Goal: Complete application form: Complete application form

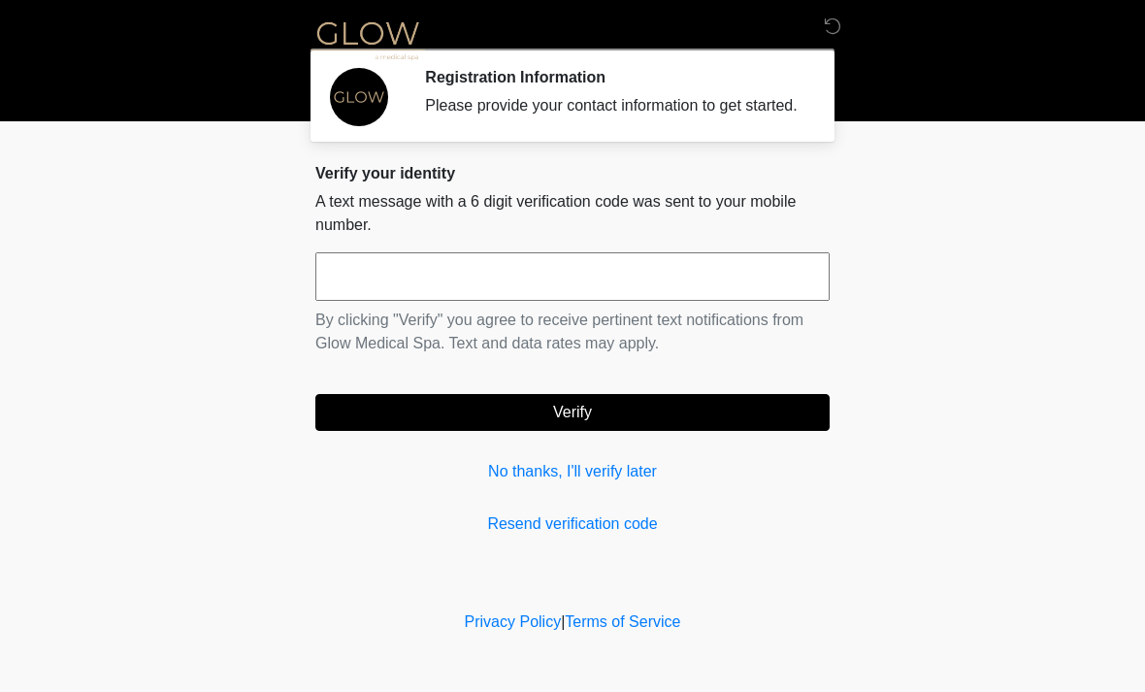
click at [637, 295] on input "text" at bounding box center [572, 276] width 514 height 49
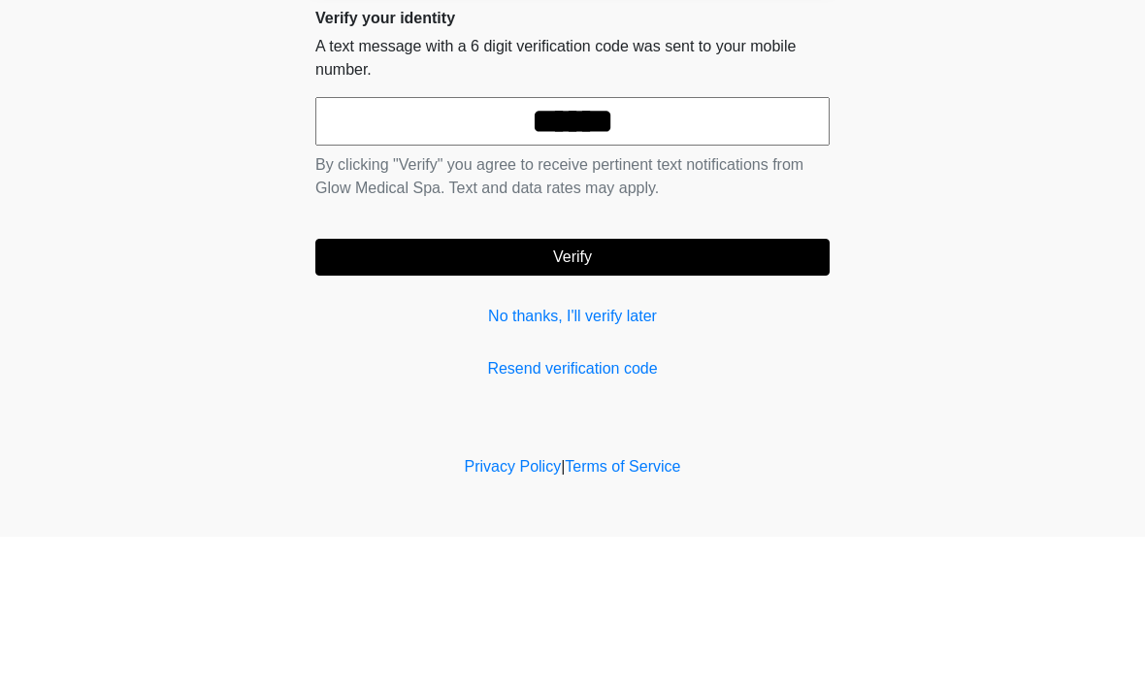
type input "******"
click at [714, 253] on form "****** By clicking "Verify" you agree to receive pertinent text notifications f…" at bounding box center [572, 341] width 514 height 179
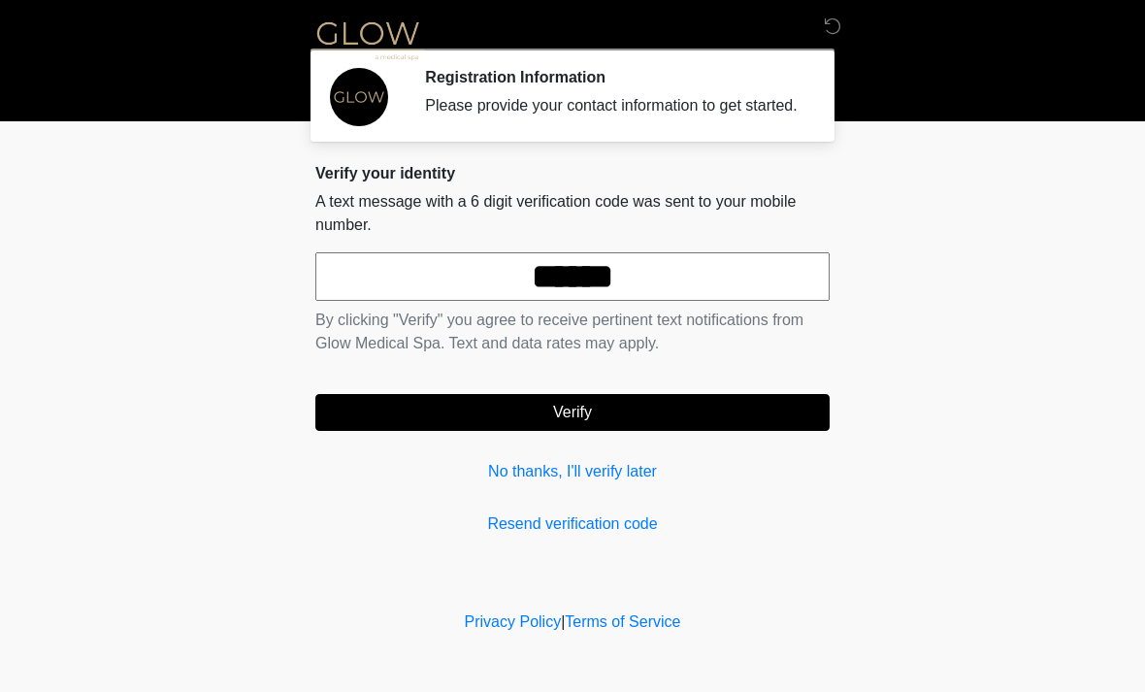
click at [674, 428] on button "Verify" at bounding box center [572, 412] width 514 height 37
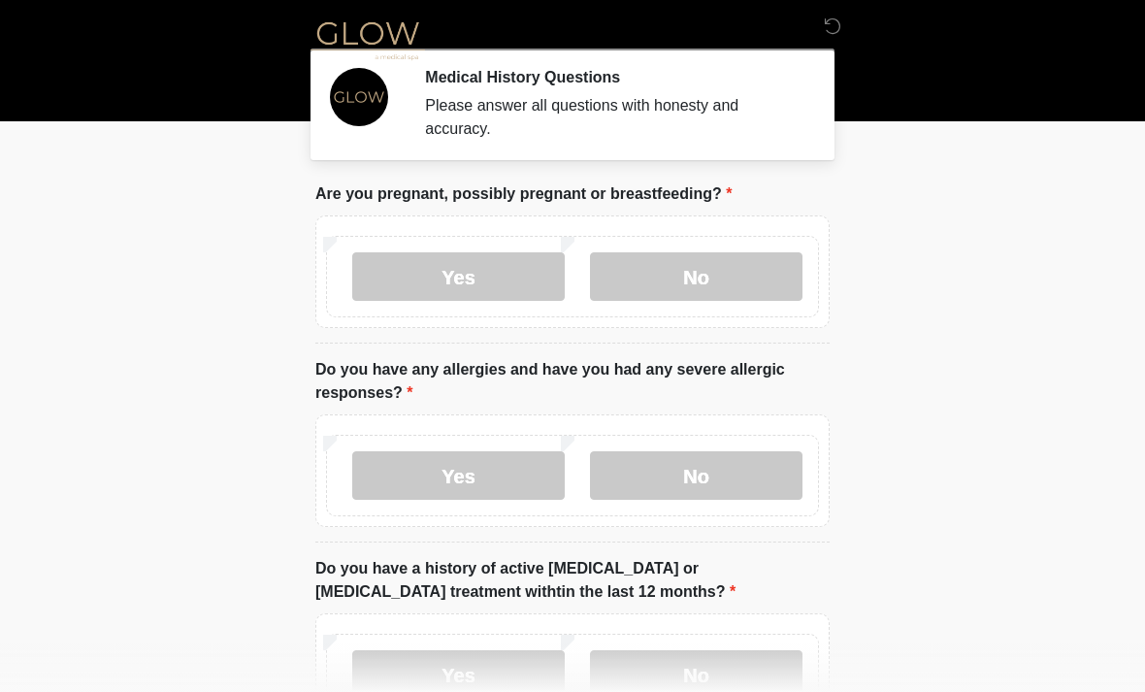
click at [697, 275] on label "No" at bounding box center [696, 276] width 213 height 49
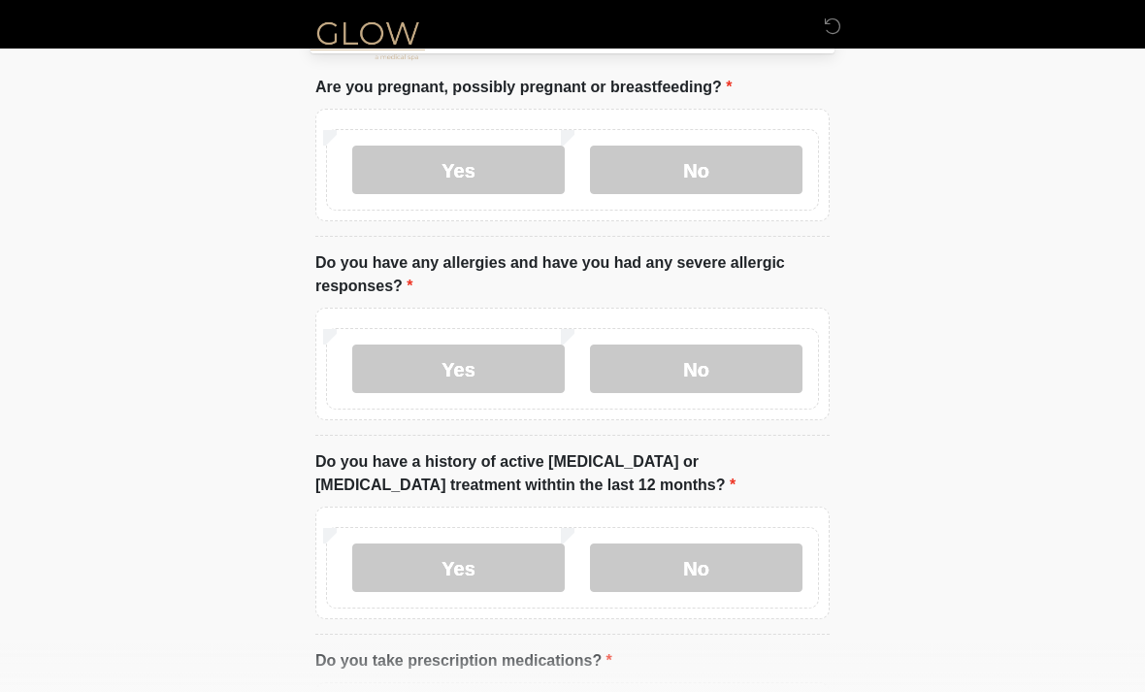
click at [737, 371] on label "No" at bounding box center [696, 369] width 213 height 49
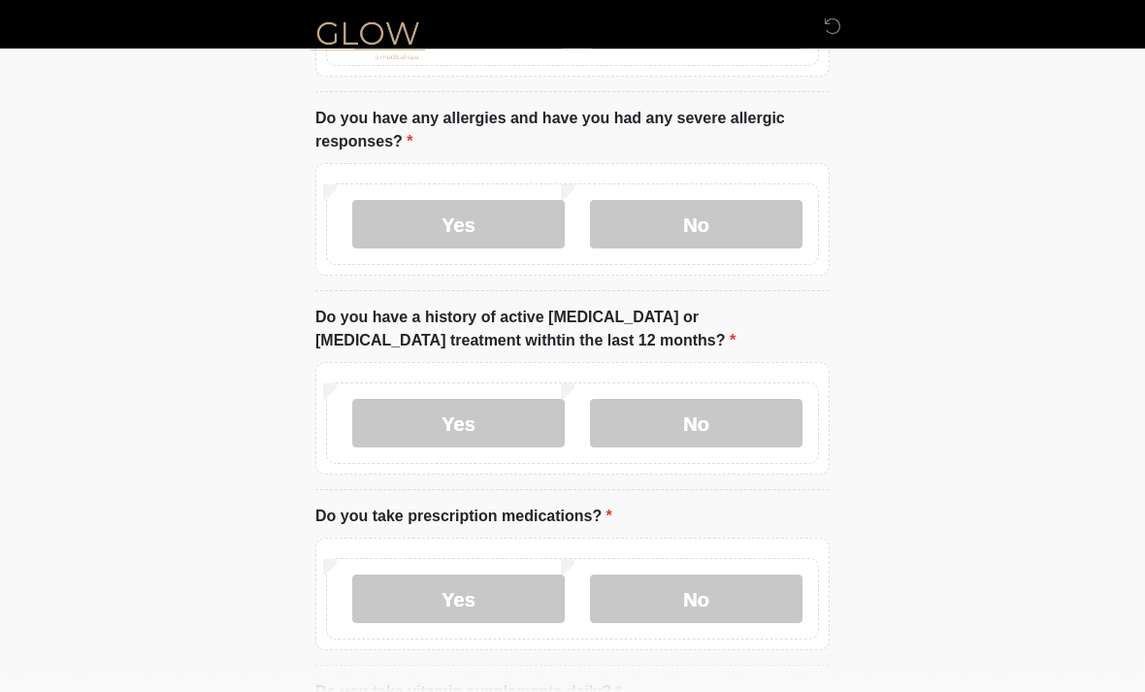
scroll to position [256, 0]
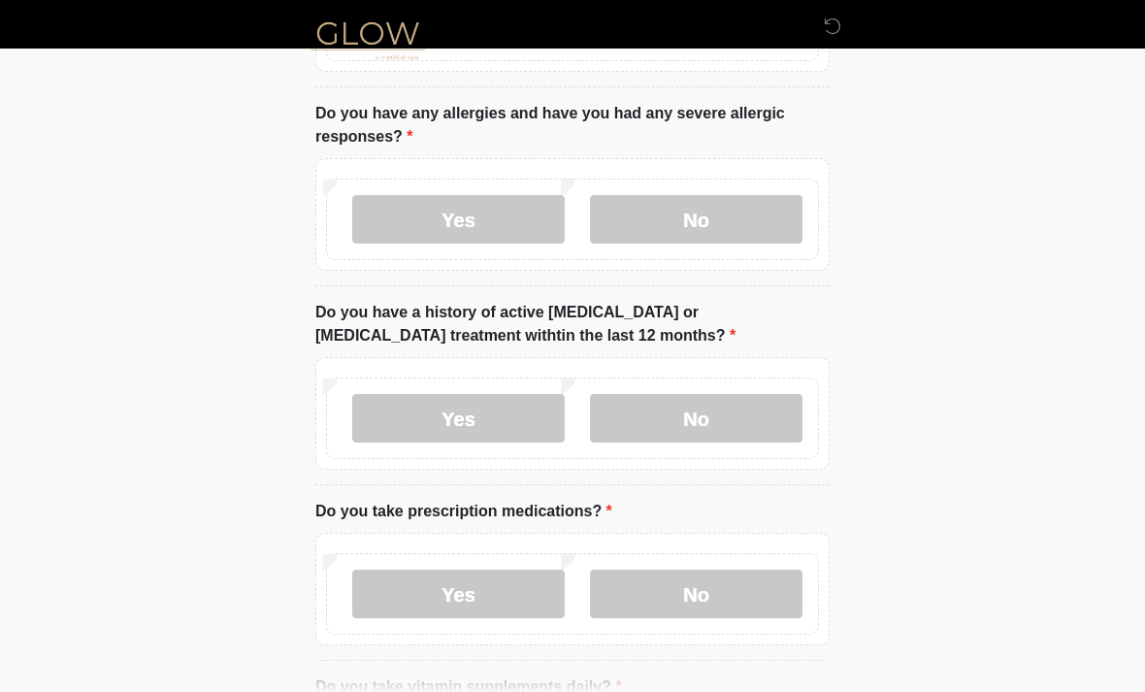
click at [731, 419] on label "No" at bounding box center [696, 418] width 213 height 49
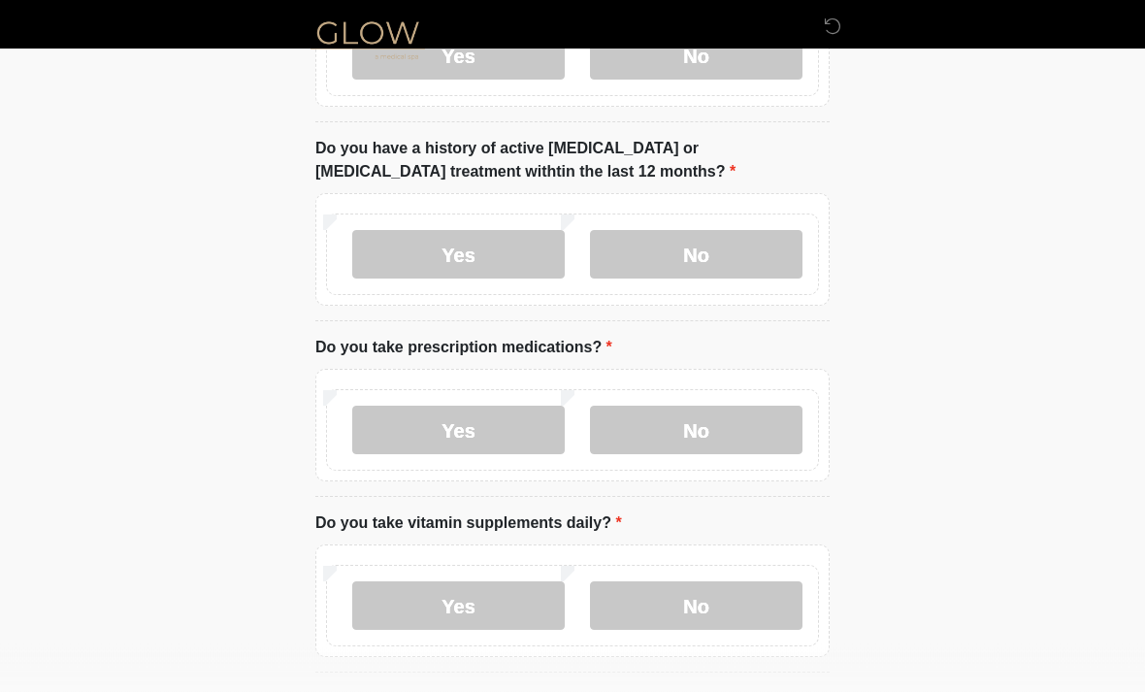
click at [508, 439] on label "Yes" at bounding box center [458, 431] width 213 height 49
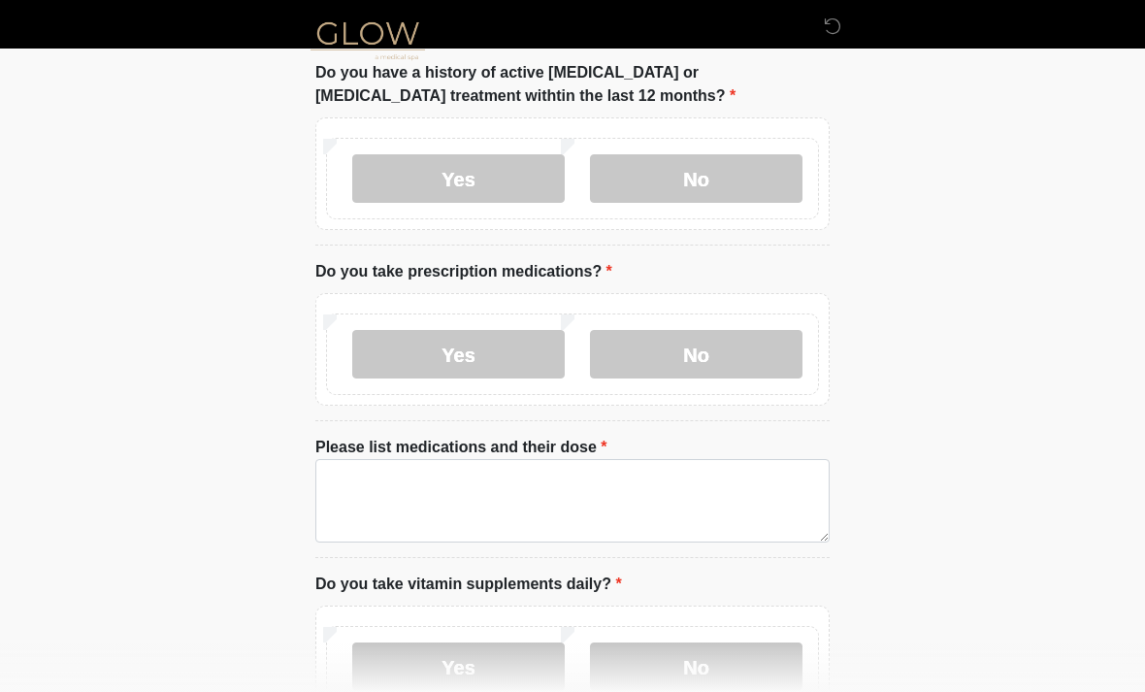
scroll to position [498, 0]
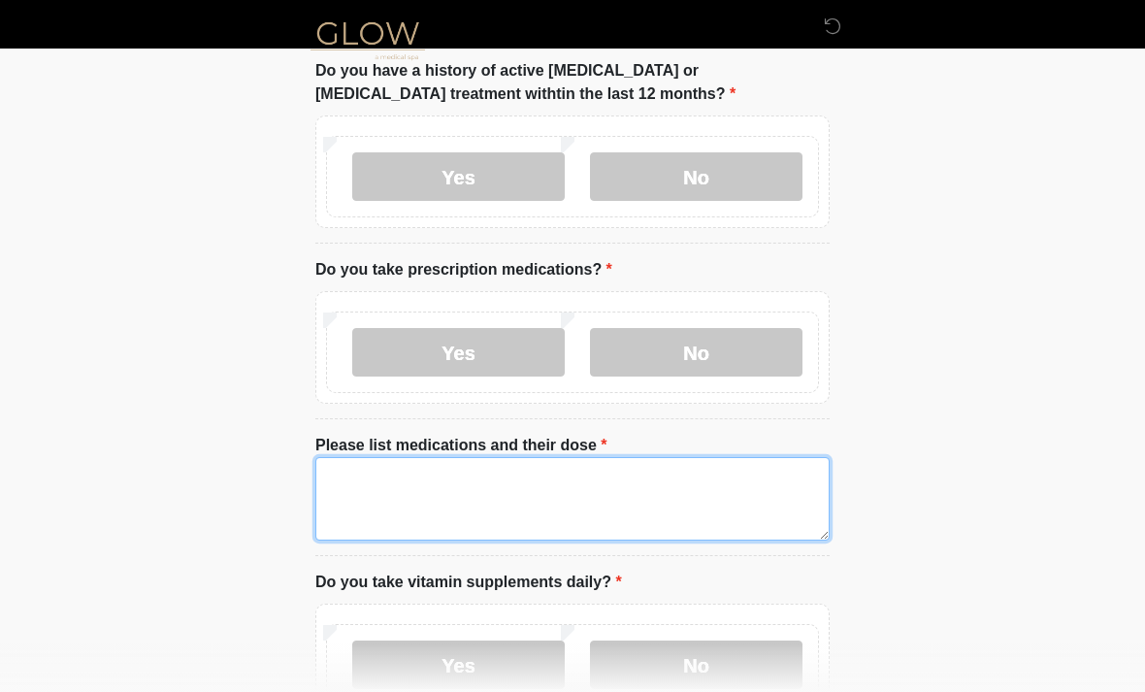
click at [669, 493] on textarea "Please list medications and their dose" at bounding box center [572, 498] width 514 height 83
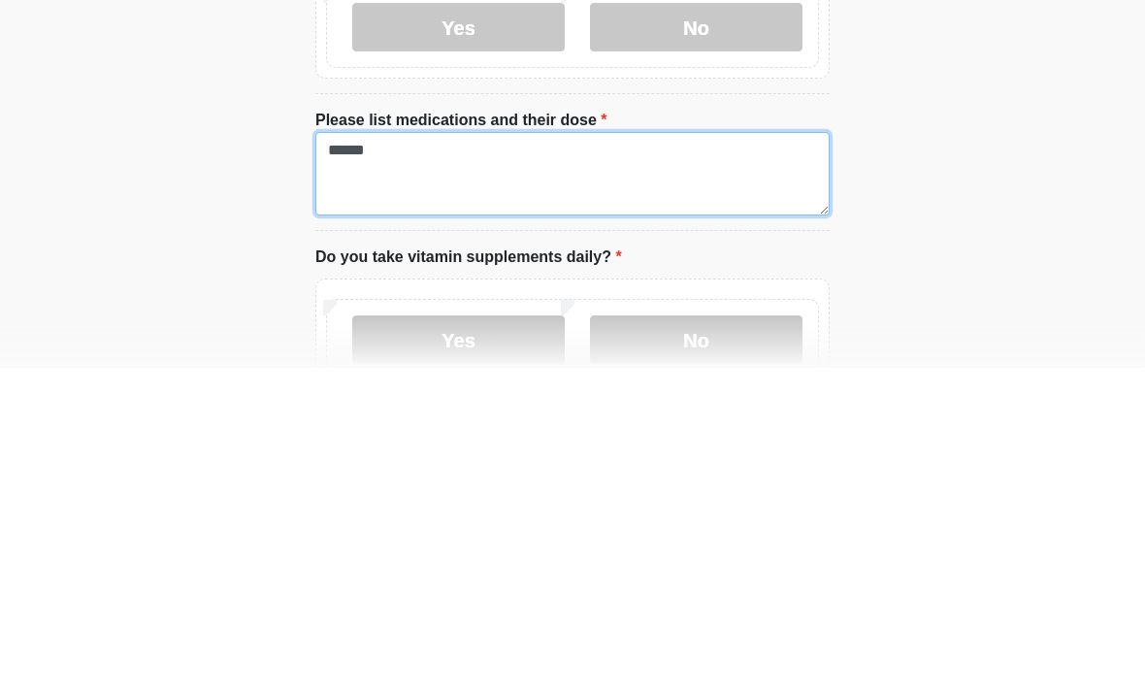
type textarea "******"
click at [470, 457] on textarea "******" at bounding box center [572, 498] width 514 height 83
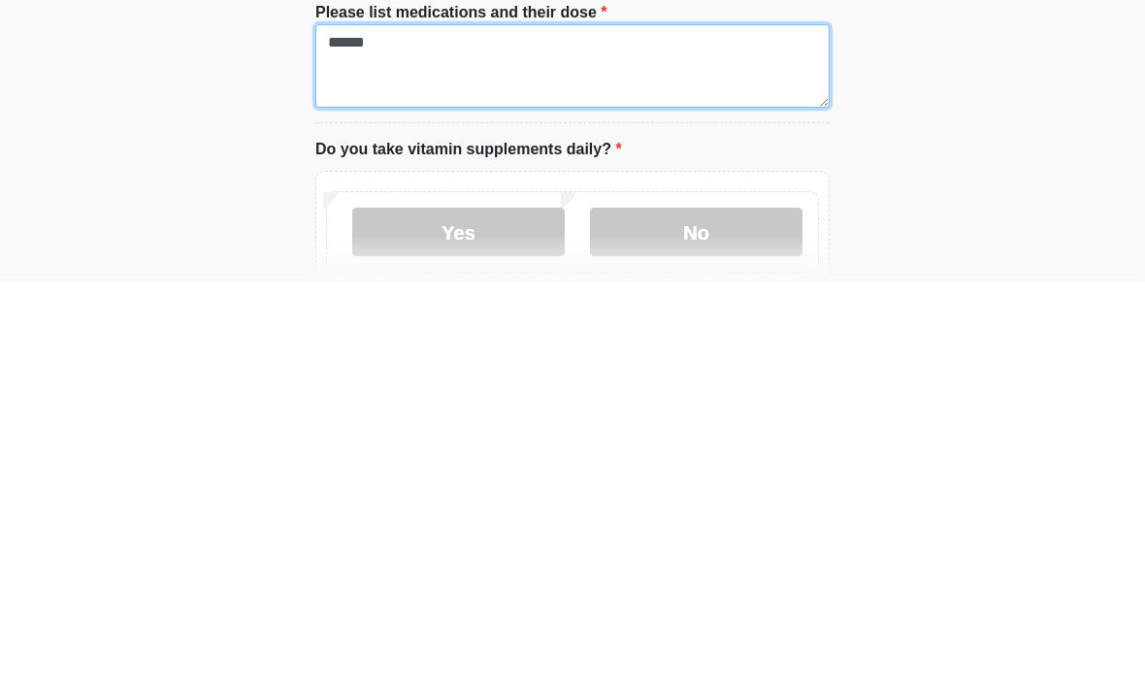
scroll to position [555, 0]
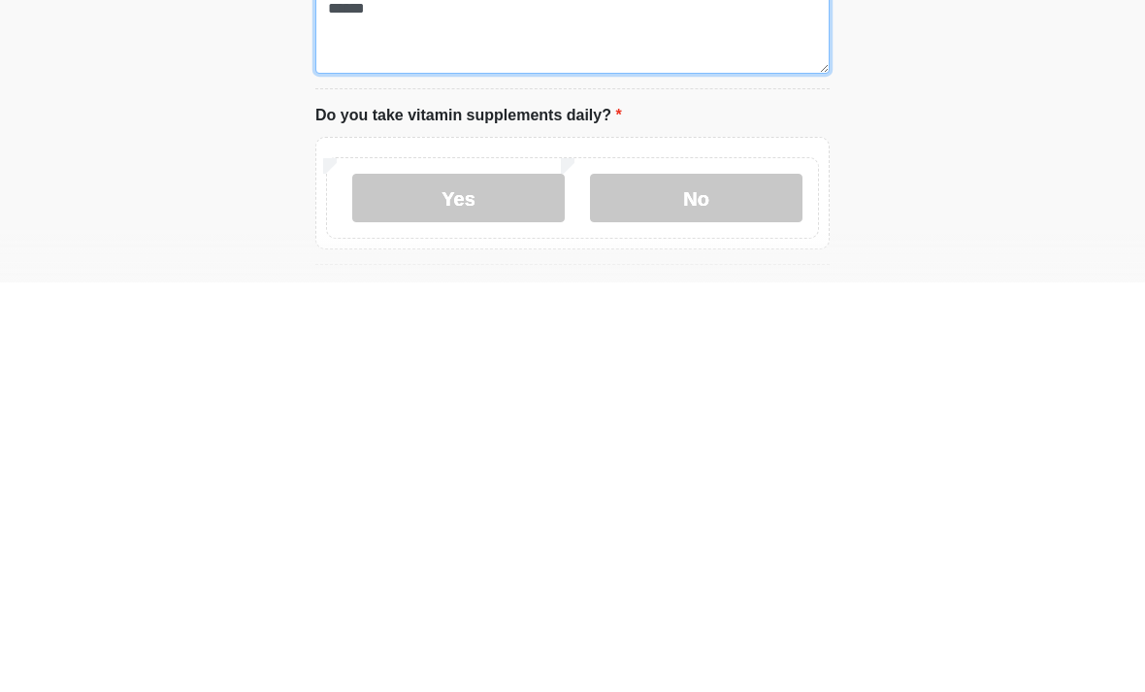
type textarea "******"
click at [736, 583] on label "No" at bounding box center [696, 607] width 213 height 49
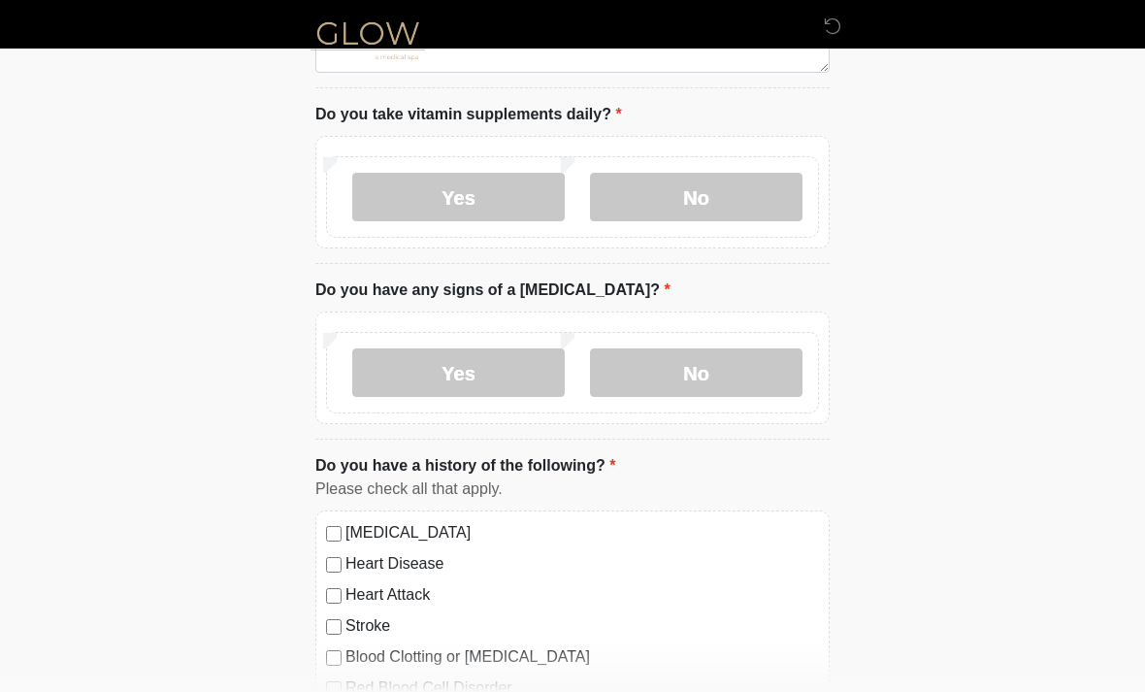
click at [484, 203] on label "Yes" at bounding box center [458, 197] width 213 height 49
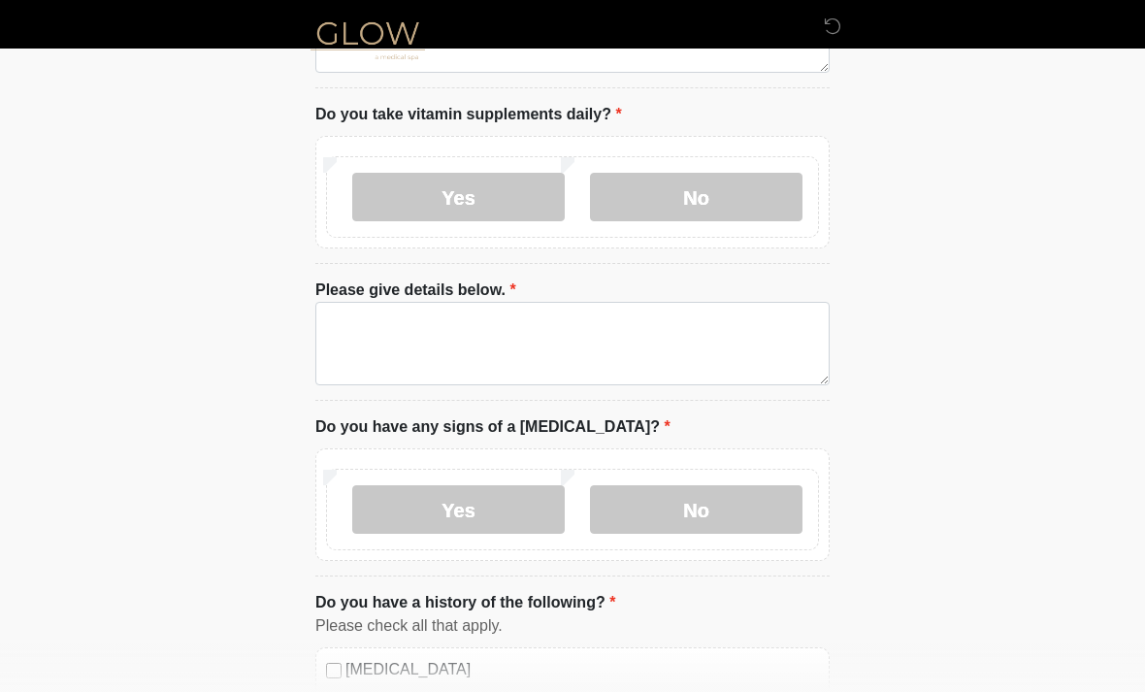
click at [706, 207] on label "No" at bounding box center [696, 197] width 213 height 49
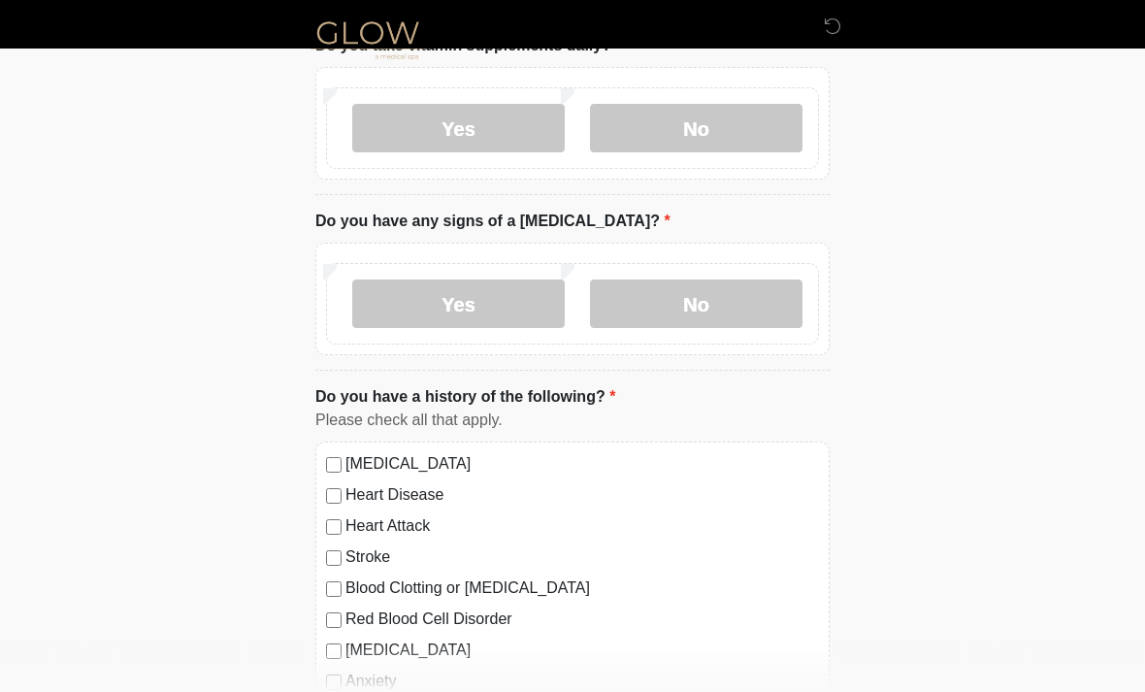
click at [735, 300] on label "No" at bounding box center [696, 304] width 213 height 49
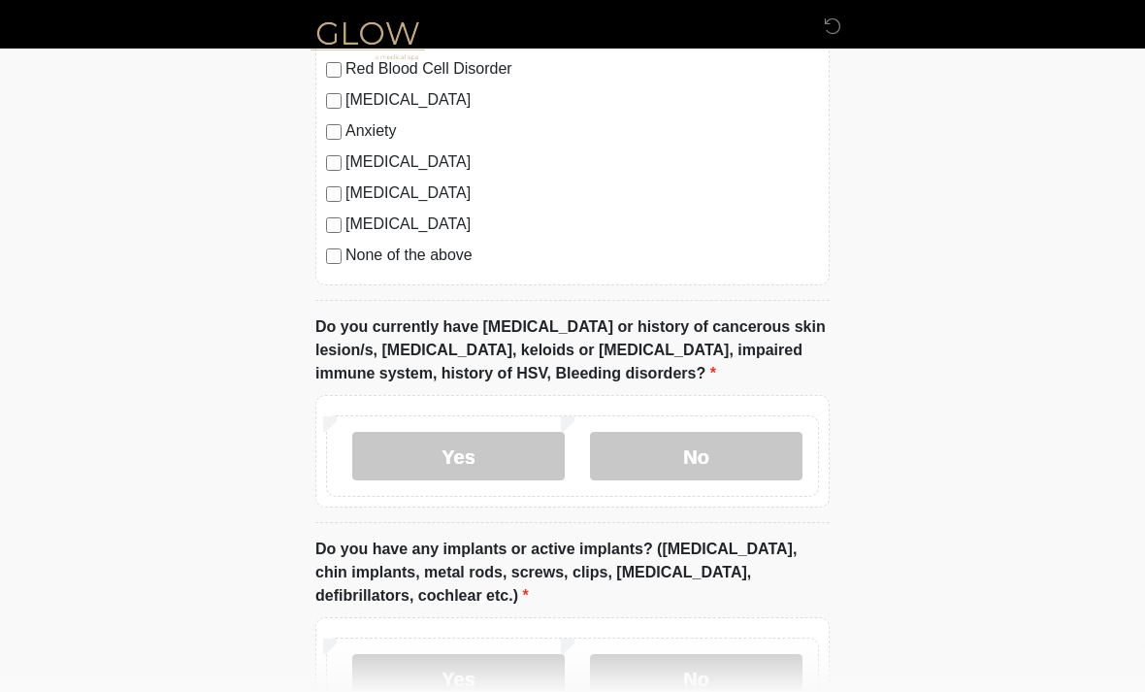
scroll to position [1597, 0]
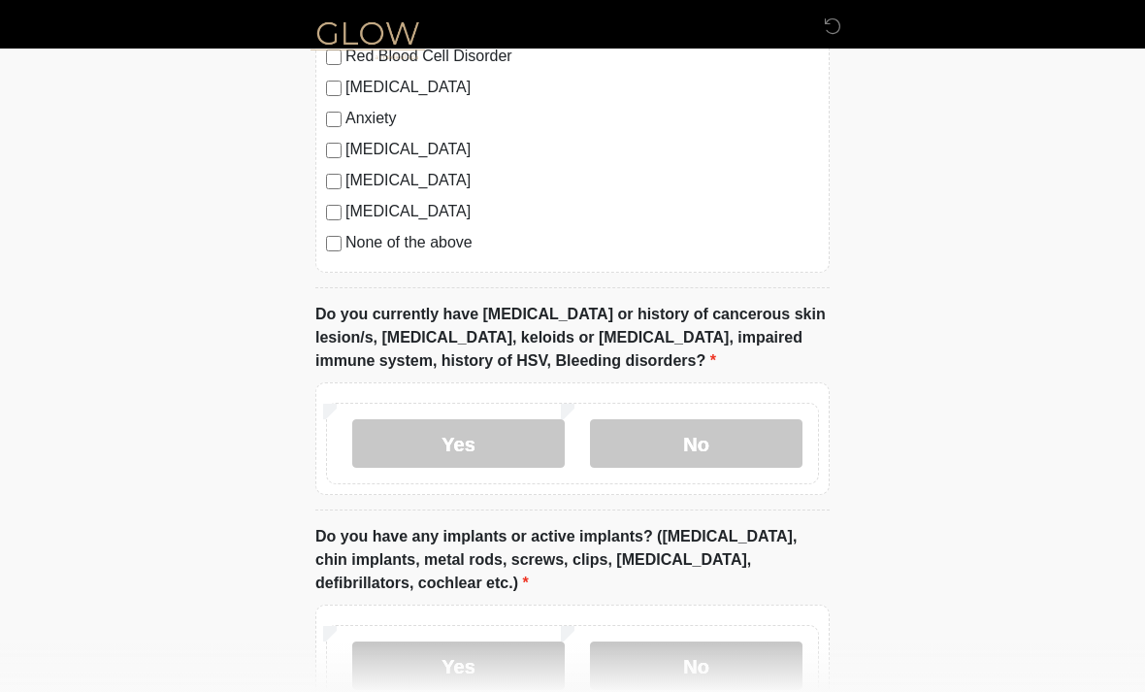
click at [771, 441] on label "No" at bounding box center [696, 443] width 213 height 49
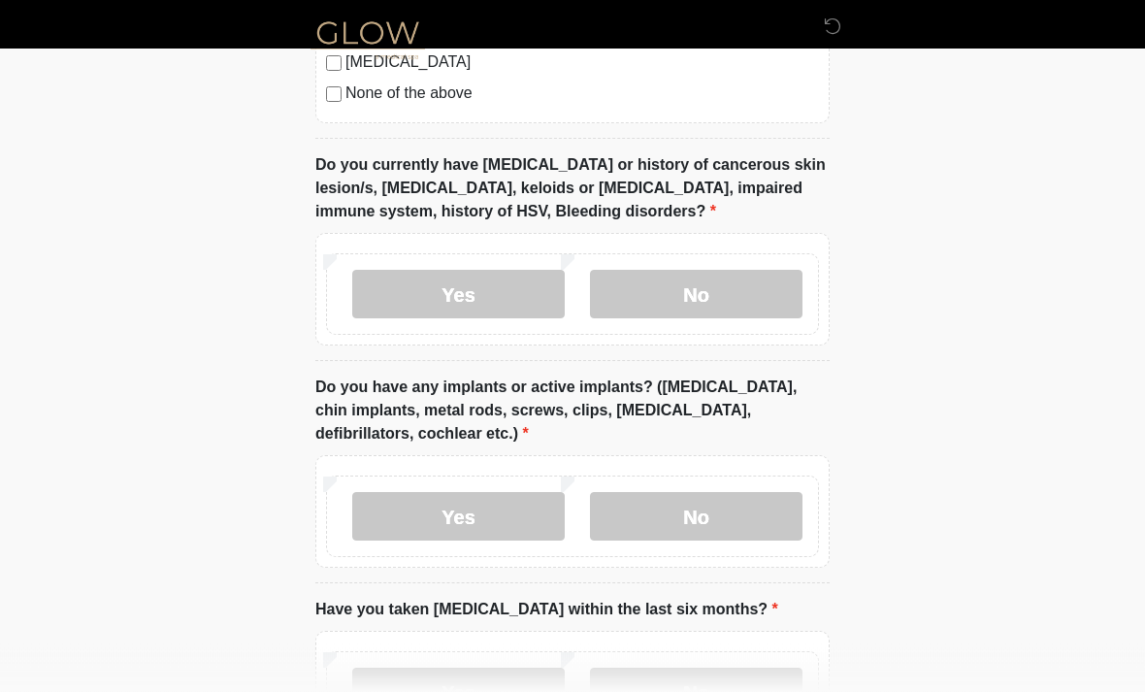
scroll to position [1747, 0]
click at [737, 506] on label "No" at bounding box center [696, 516] width 213 height 49
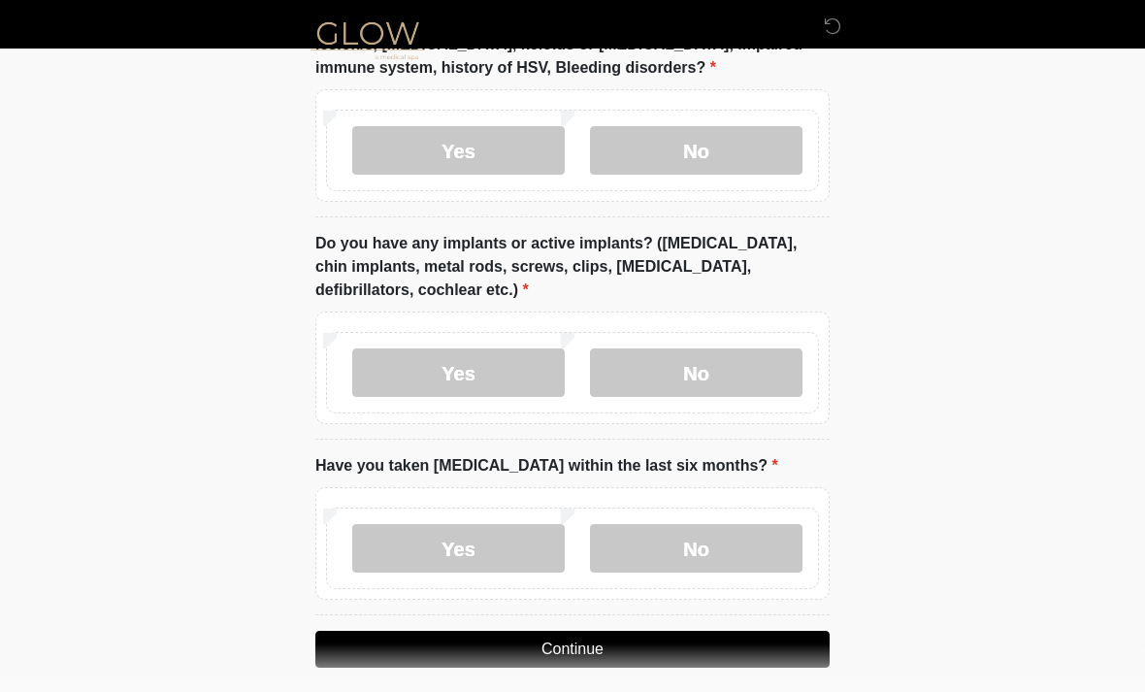
scroll to position [1904, 0]
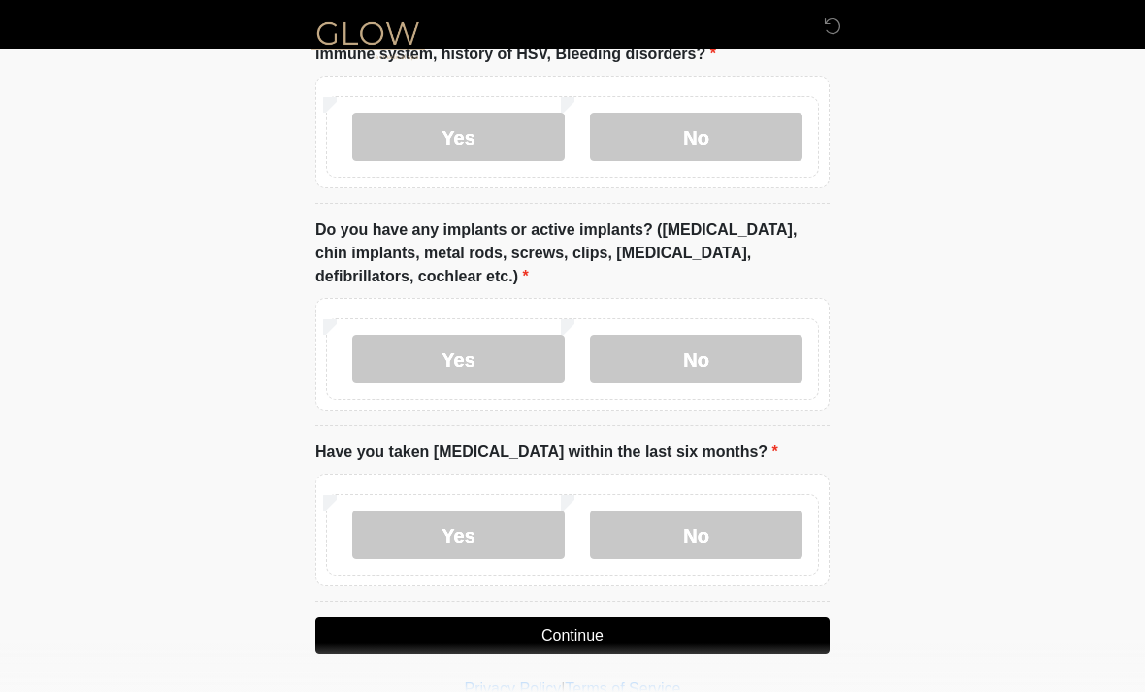
click at [737, 521] on label "No" at bounding box center [696, 534] width 213 height 49
click at [733, 626] on button "Continue" at bounding box center [572, 635] width 514 height 37
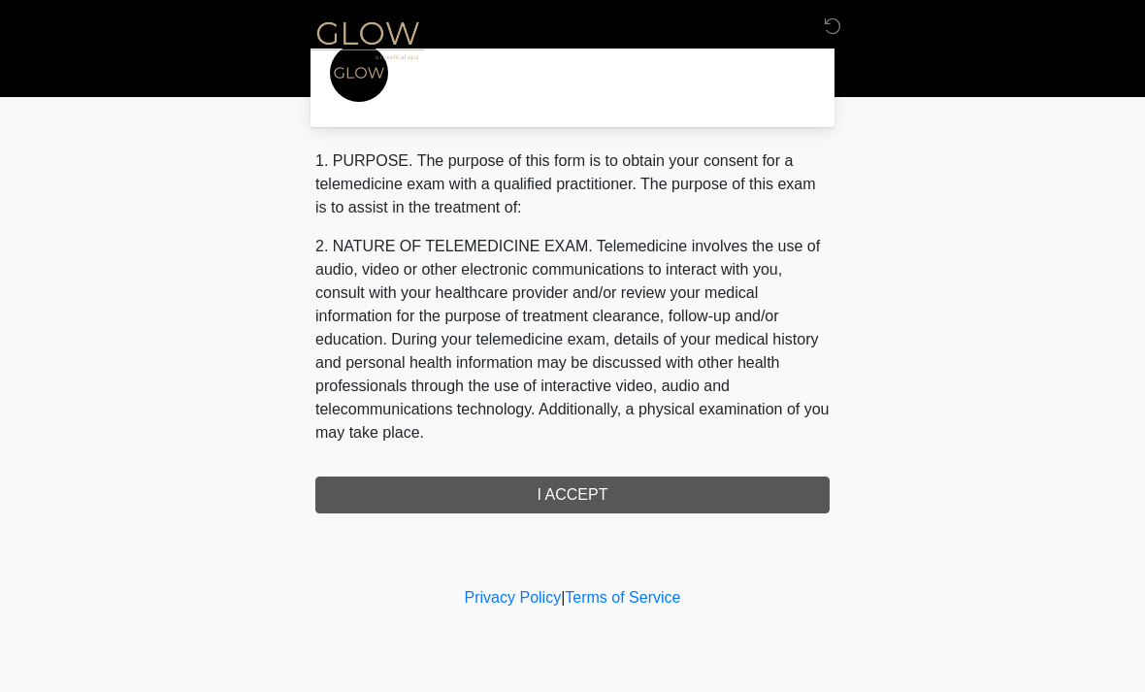
scroll to position [0, 0]
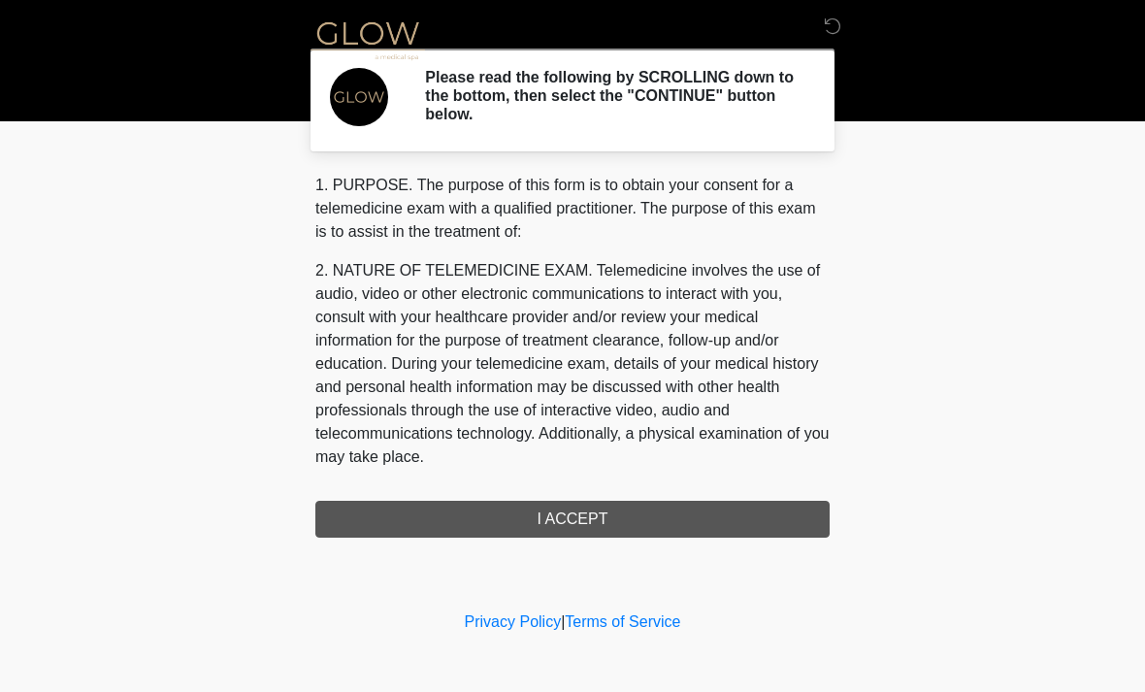
click at [733, 504] on div "1. PURPOSE. The purpose of this form is to obtain your consent for a telemedici…" at bounding box center [572, 356] width 514 height 364
click at [643, 512] on div "1. PURPOSE. The purpose of this form is to obtain your consent for a telemedici…" at bounding box center [572, 356] width 514 height 364
click at [579, 532] on div "1. PURPOSE. The purpose of this form is to obtain your consent for a telemedici…" at bounding box center [572, 356] width 514 height 364
click at [612, 504] on div "1. PURPOSE. The purpose of this form is to obtain your consent for a telemedici…" at bounding box center [572, 356] width 514 height 364
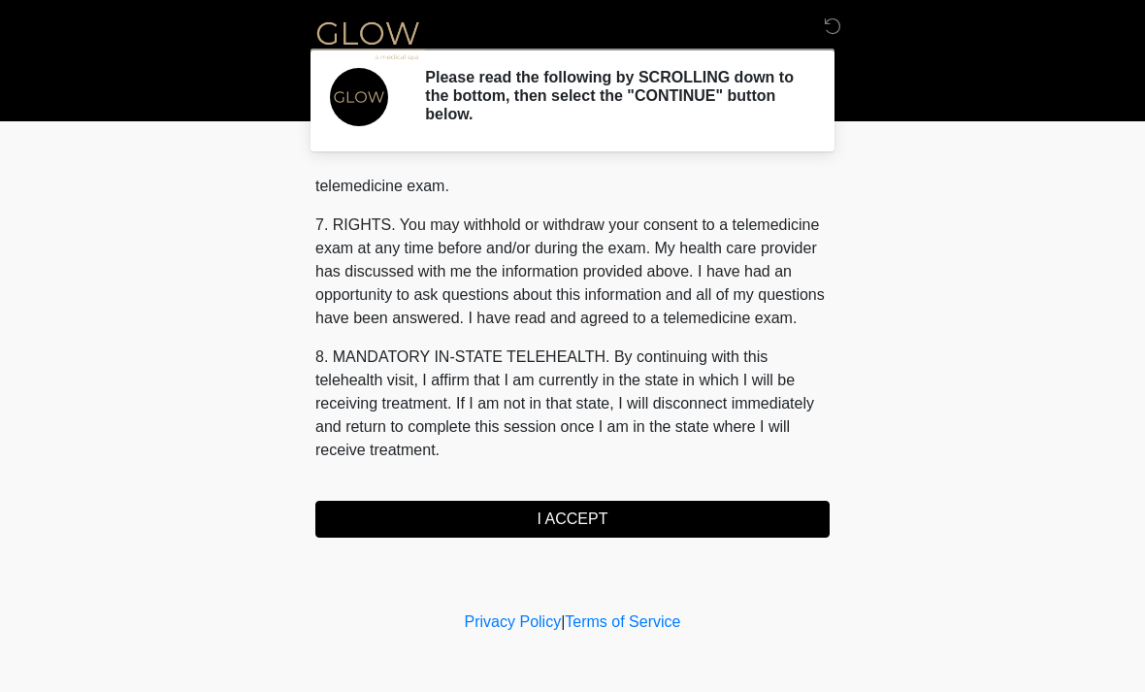
click at [641, 513] on button "I ACCEPT" at bounding box center [572, 519] width 514 height 37
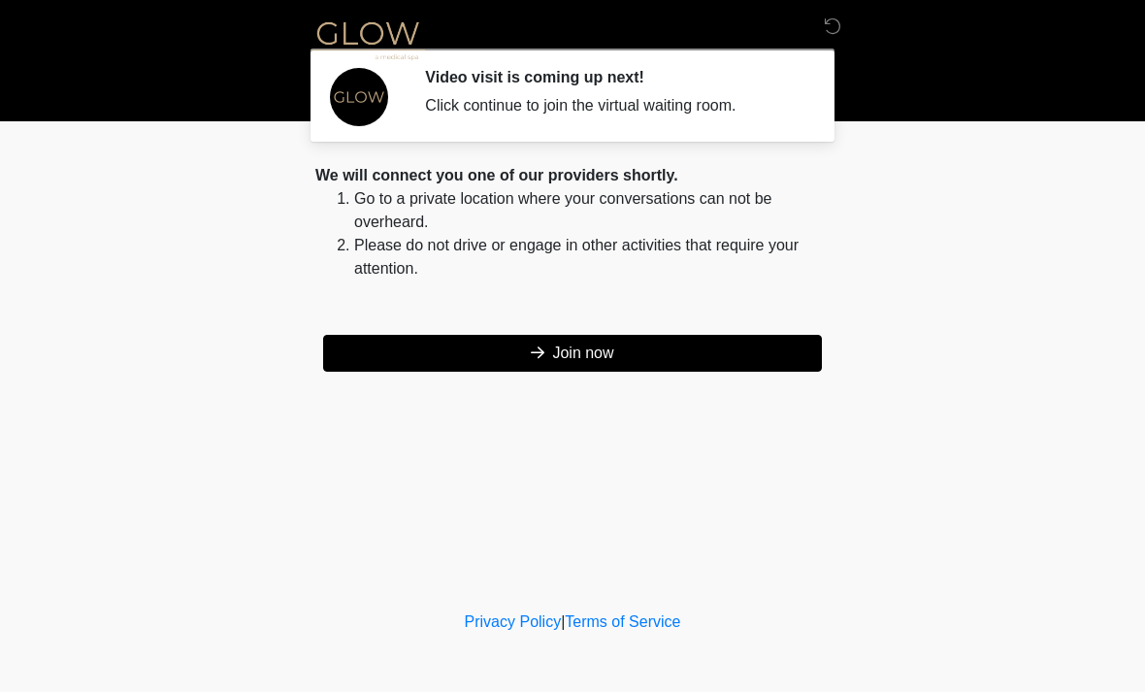
click at [756, 357] on button "Join now" at bounding box center [572, 353] width 499 height 37
